Goal: Unclear

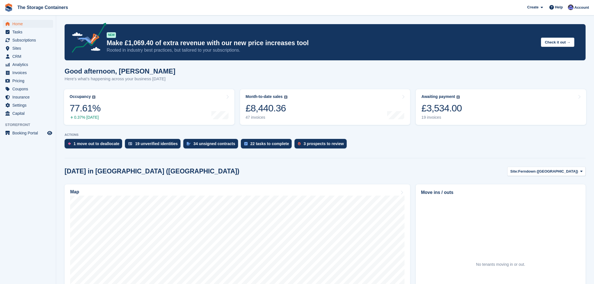
scroll to position [94, 0]
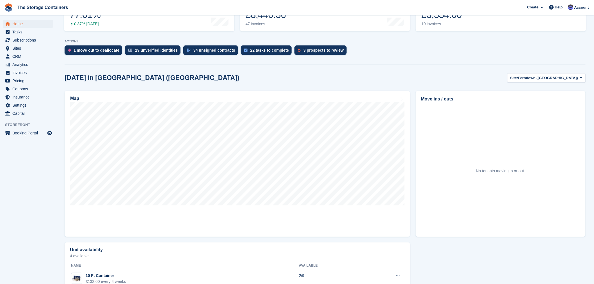
click at [369, 52] on div "1 move out to deallocate 19 unverified identities 34 unsigned contracts 22 task…" at bounding box center [325, 52] width 521 height 12
click at [251, 79] on div "[DATE] in [GEOGRAPHIC_DATA] ([GEOGRAPHIC_DATA]) Site: [GEOGRAPHIC_DATA] ([GEOGR…" at bounding box center [325, 77] width 521 height 9
click at [434, 56] on div "1 move out to deallocate 19 unverified identities 34 unsigned contracts 22 task…" at bounding box center [325, 52] width 521 height 12
click at [396, 54] on div "1 move out to deallocate 19 unverified identities 34 unsigned contracts 22 task…" at bounding box center [325, 52] width 521 height 12
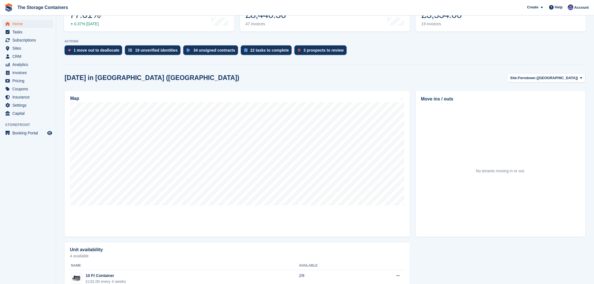
click at [387, 75] on div "[DATE] in [GEOGRAPHIC_DATA] ([GEOGRAPHIC_DATA]) Site: [GEOGRAPHIC_DATA] ([GEOGR…" at bounding box center [325, 77] width 521 height 9
click at [385, 54] on div "1 move out to deallocate 19 unverified identities 34 unsigned contracts 22 task…" at bounding box center [325, 52] width 521 height 12
click at [390, 77] on div "[DATE] in [GEOGRAPHIC_DATA] ([GEOGRAPHIC_DATA]) Site: [GEOGRAPHIC_DATA] ([GEOGR…" at bounding box center [325, 77] width 521 height 9
click at [391, 49] on div "1 move out to deallocate 19 unverified identities 34 unsigned contracts 22 task…" at bounding box center [325, 52] width 521 height 12
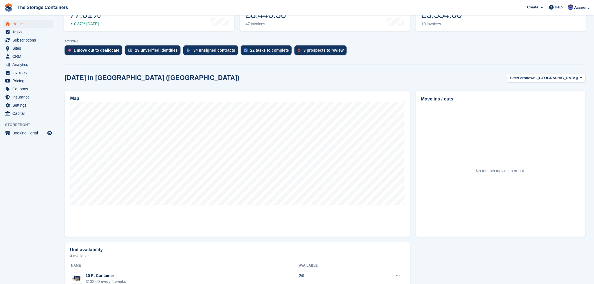
click at [397, 83] on div "[DATE] in [GEOGRAPHIC_DATA] ([GEOGRAPHIC_DATA]) Site: [GEOGRAPHIC_DATA] ([GEOGR…" at bounding box center [325, 202] width 521 height 258
click at [400, 48] on div "1 move out to deallocate 19 unverified identities 34 unsigned contracts 22 task…" at bounding box center [325, 52] width 521 height 12
click at [396, 74] on div "[DATE] in [GEOGRAPHIC_DATA] ([GEOGRAPHIC_DATA]) Site: [GEOGRAPHIC_DATA] ([GEOGR…" at bounding box center [325, 77] width 521 height 9
click at [397, 46] on div "1 move out to deallocate 19 unverified identities 34 unsigned contracts 22 task…" at bounding box center [325, 52] width 521 height 12
drag, startPoint x: 445, startPoint y: 48, endPoint x: 131, endPoint y: 60, distance: 313.5
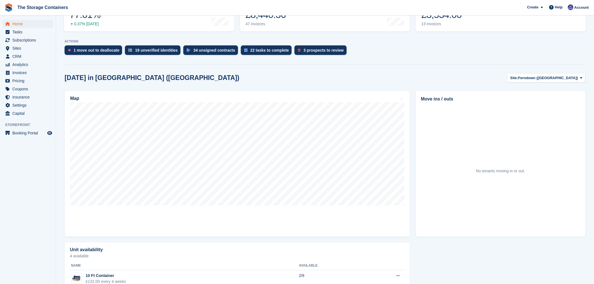
click at [131, 60] on section "NEW Make £1,069.40 of extra revenue with our new price increases tool Rooted in…" at bounding box center [325, 121] width 538 height 430
click at [135, 58] on section "NEW Make £1,069.40 of extra revenue with our new price increases tool Rooted in…" at bounding box center [325, 121] width 538 height 430
click at [191, 58] on section "NEW Make £1,069.40 of extra revenue with our new price increases tool Rooted in…" at bounding box center [325, 121] width 538 height 430
click at [402, 50] on div "1 move out to deallocate 19 unverified identities 34 unsigned contracts 22 task…" at bounding box center [325, 52] width 521 height 12
click at [389, 52] on div "1 move out to deallocate 19 unverified identities 34 unsigned contracts 22 task…" at bounding box center [325, 52] width 521 height 12
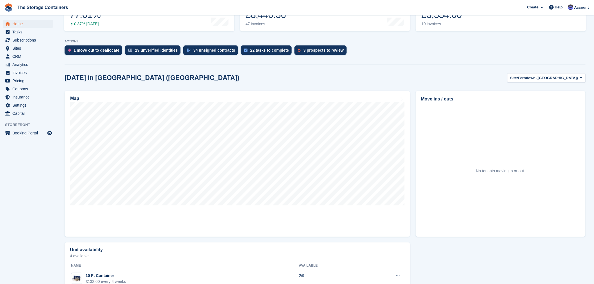
click at [397, 50] on div "1 move out to deallocate 19 unverified identities 34 unsigned contracts 22 task…" at bounding box center [325, 52] width 521 height 12
click at [355, 69] on section "NEW Make £1,069.40 of extra revenue with our new price increases tool Rooted in…" at bounding box center [325, 121] width 538 height 430
